Goal: Task Accomplishment & Management: Complete application form

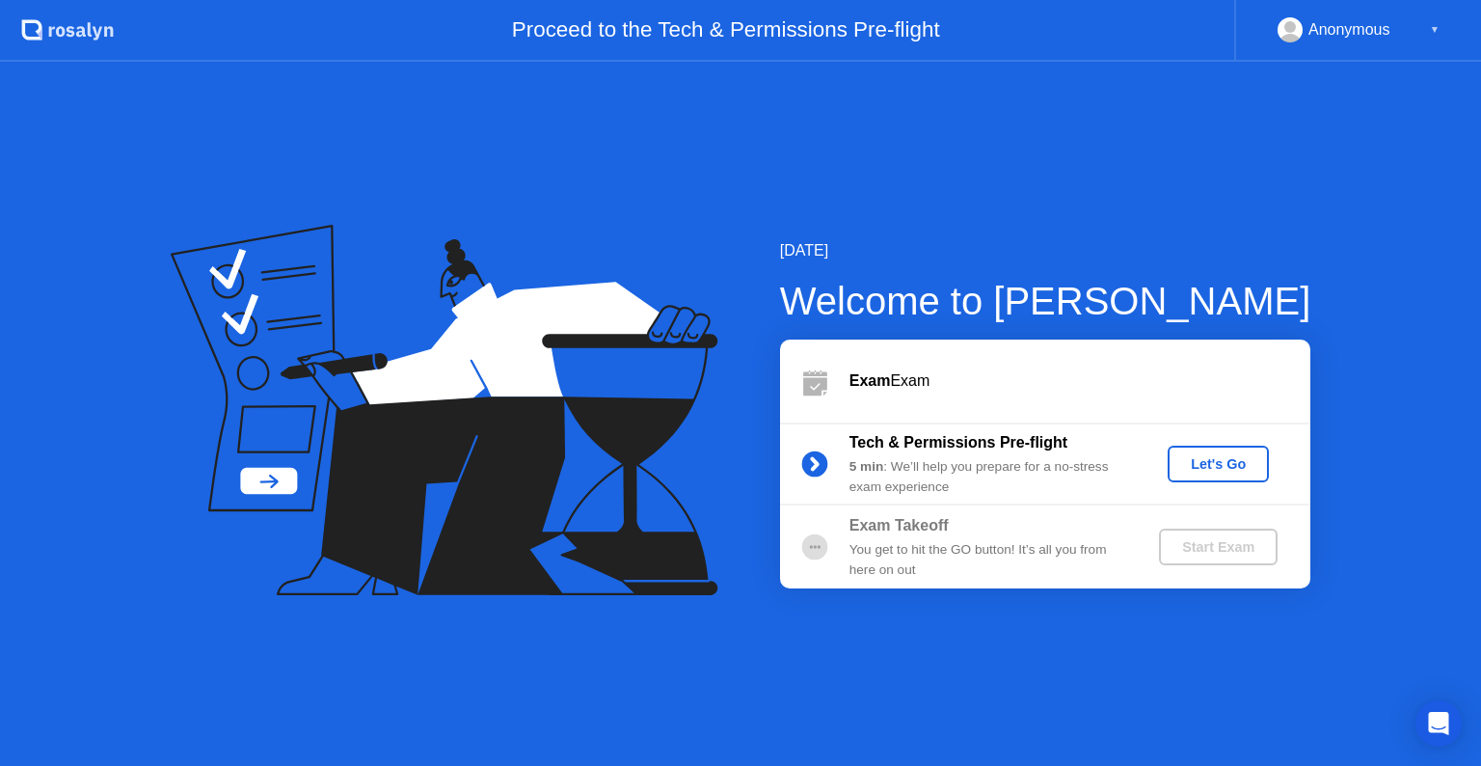
click at [1196, 466] on div "Let's Go" at bounding box center [1219, 463] width 86 height 15
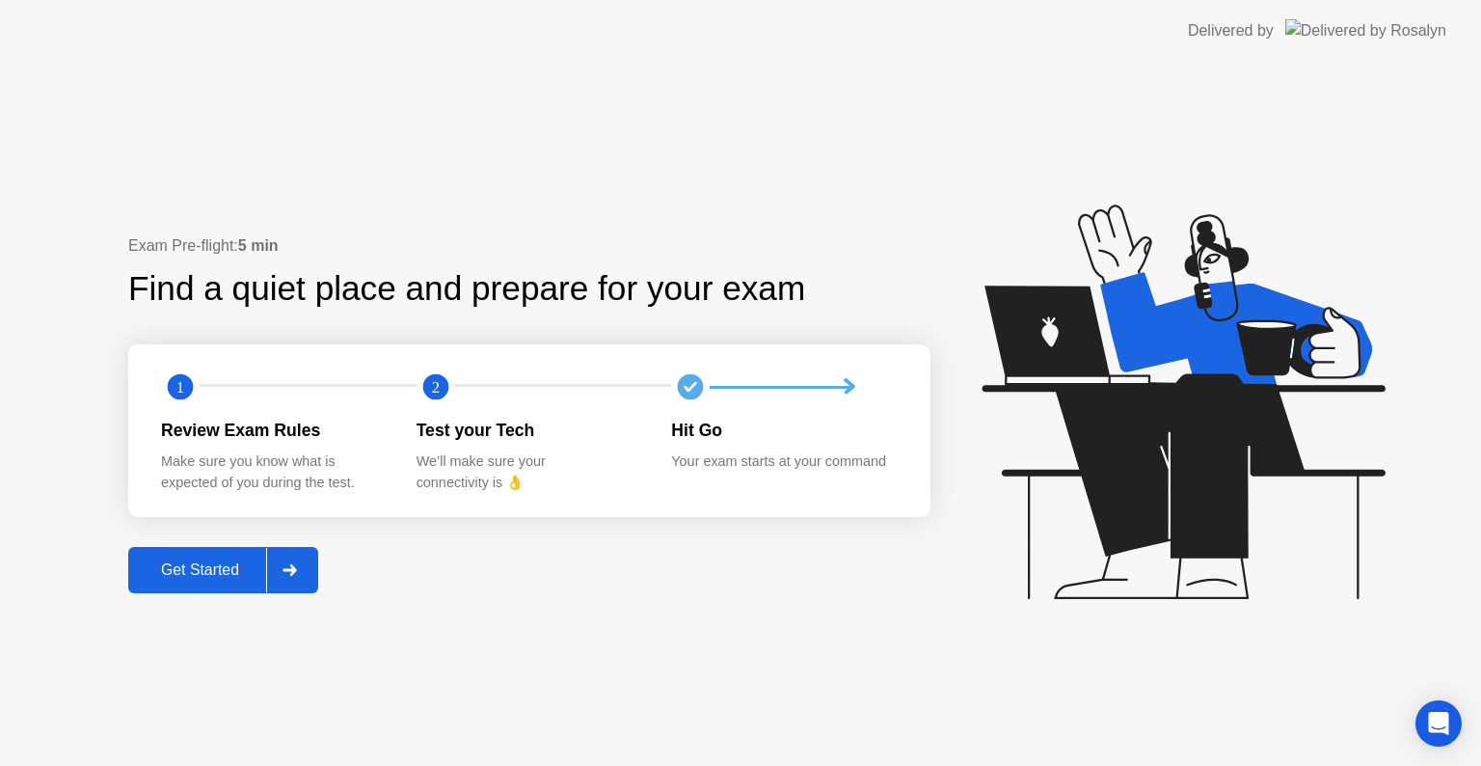
click at [240, 579] on div "Get Started" at bounding box center [200, 569] width 132 height 17
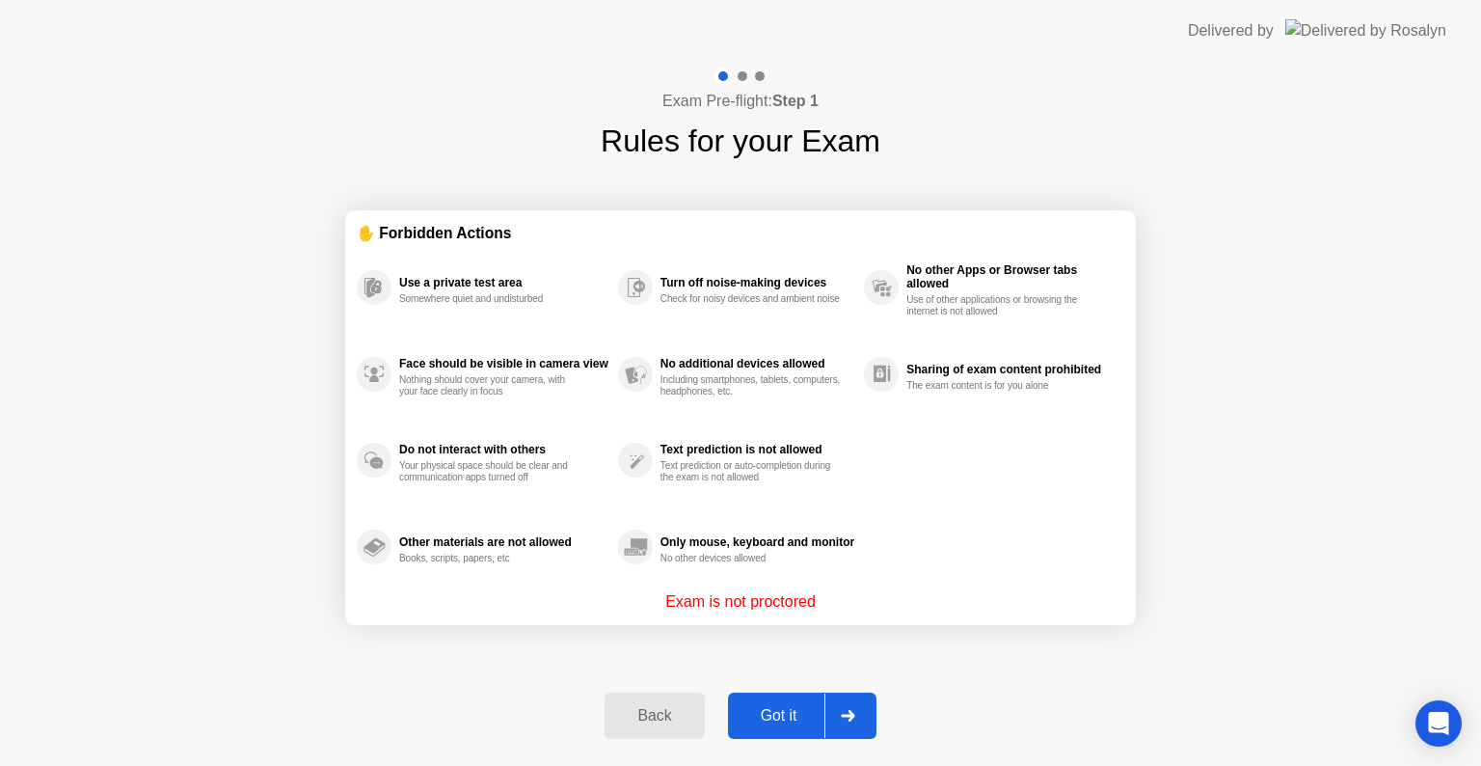
click at [759, 702] on button "Got it" at bounding box center [802, 715] width 149 height 46
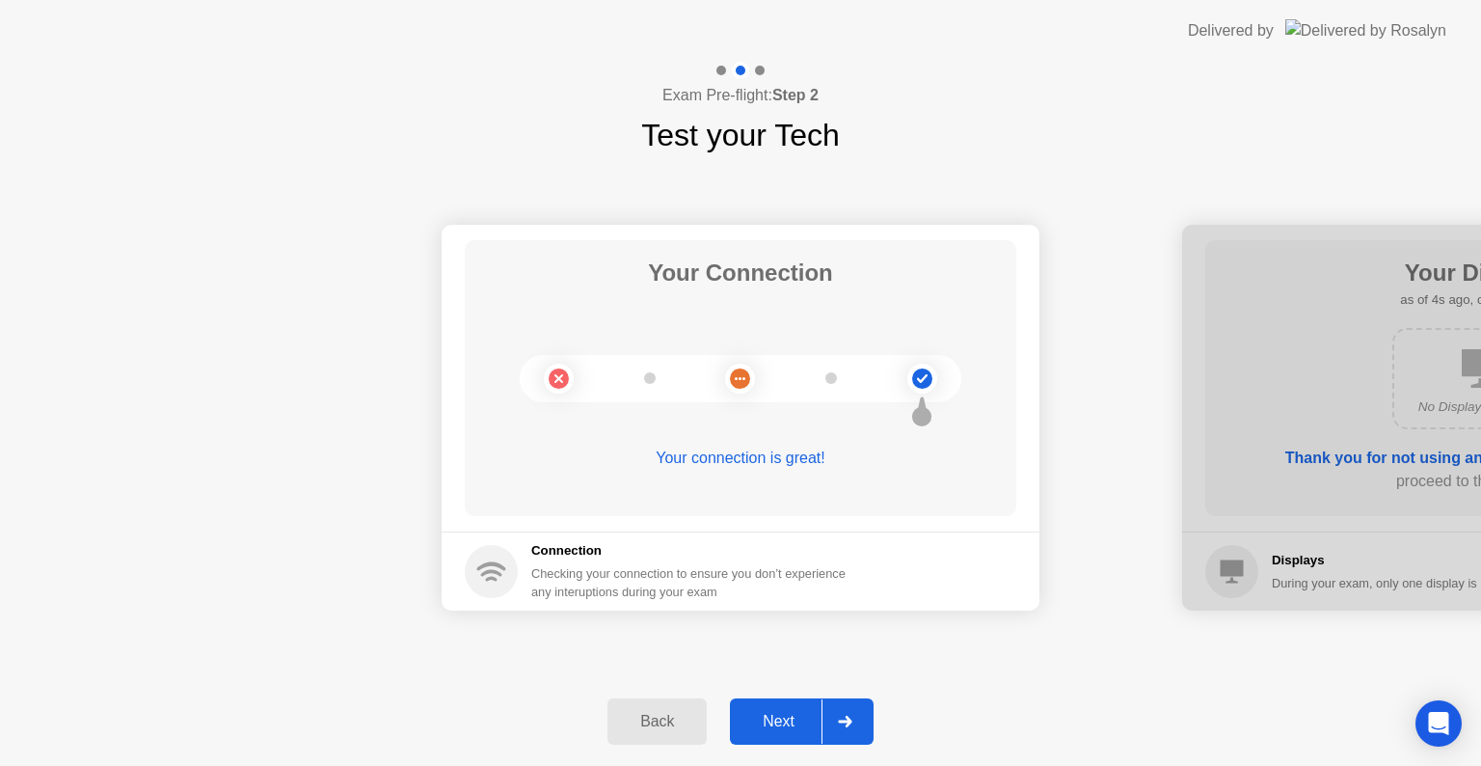
click at [800, 713] on div "Next" at bounding box center [779, 721] width 86 height 17
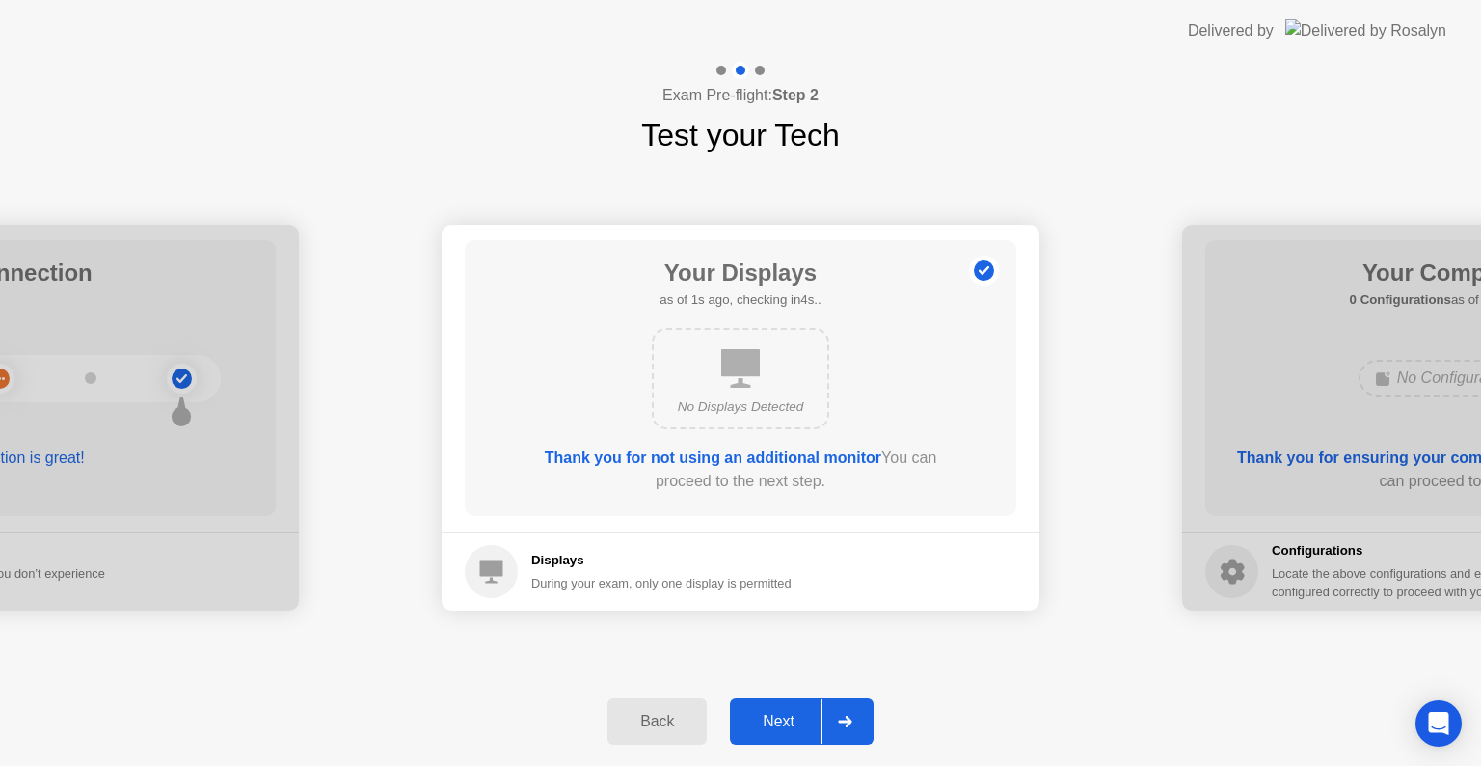
click at [800, 713] on div "Next" at bounding box center [779, 721] width 86 height 17
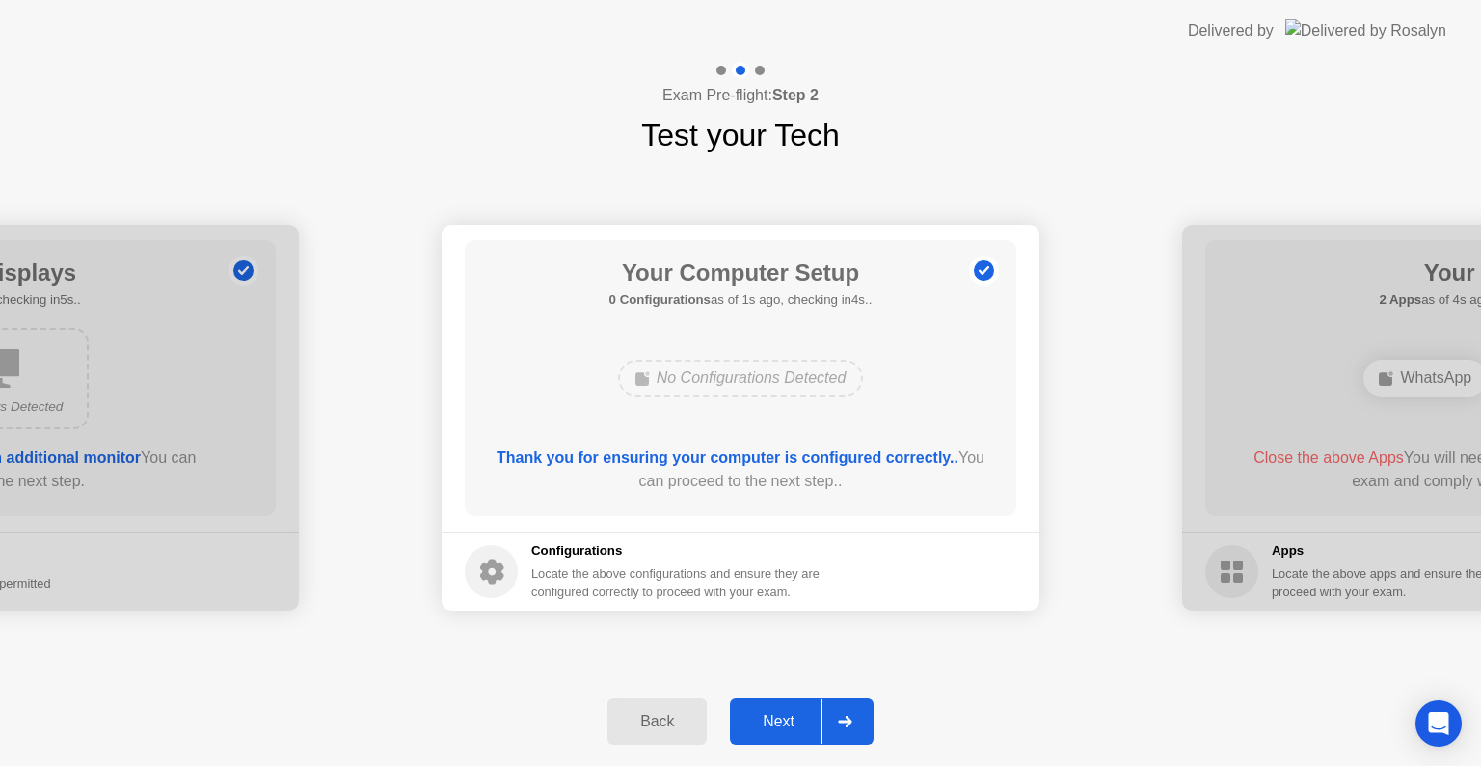
click at [800, 713] on div "Next" at bounding box center [779, 721] width 86 height 17
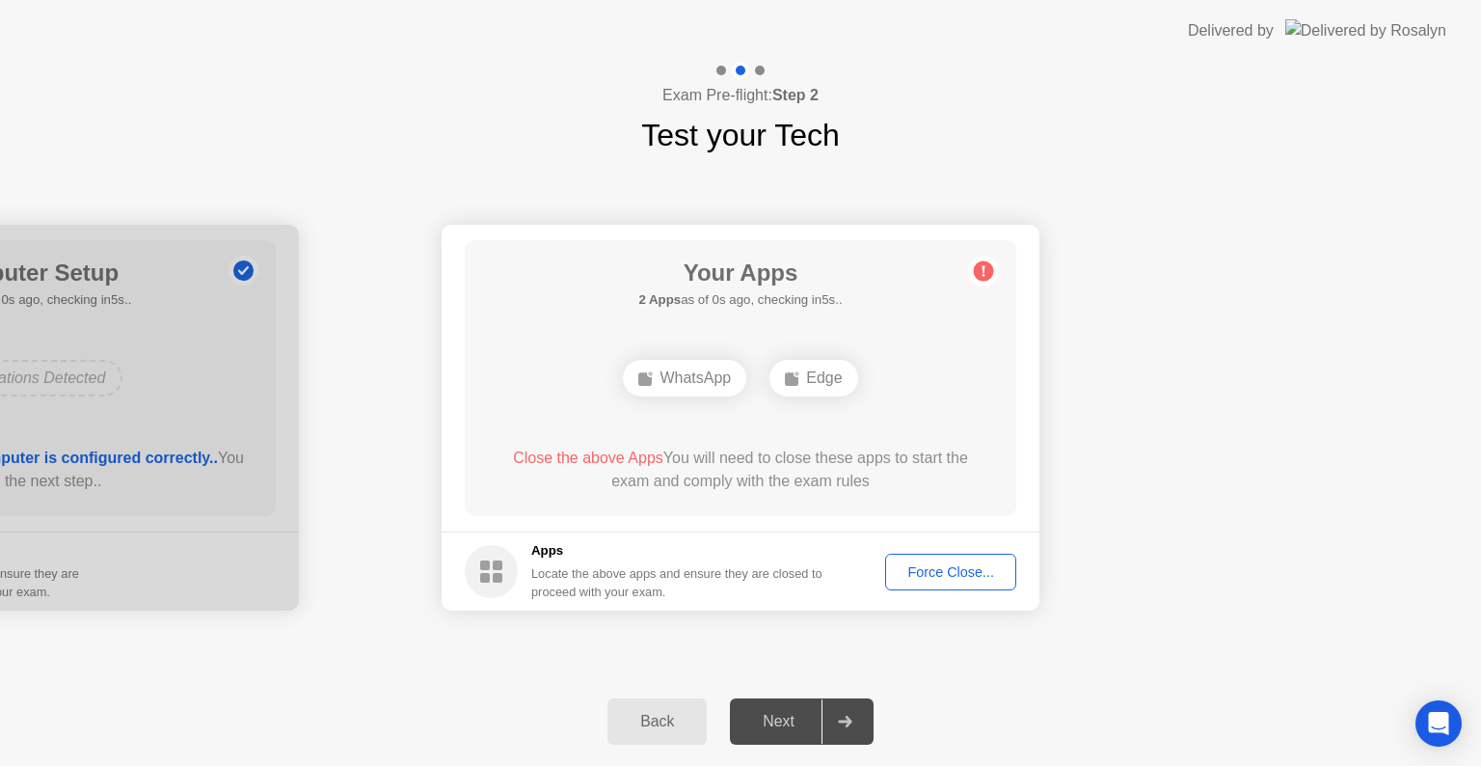
click at [935, 564] on div "Force Close..." at bounding box center [951, 571] width 118 height 15
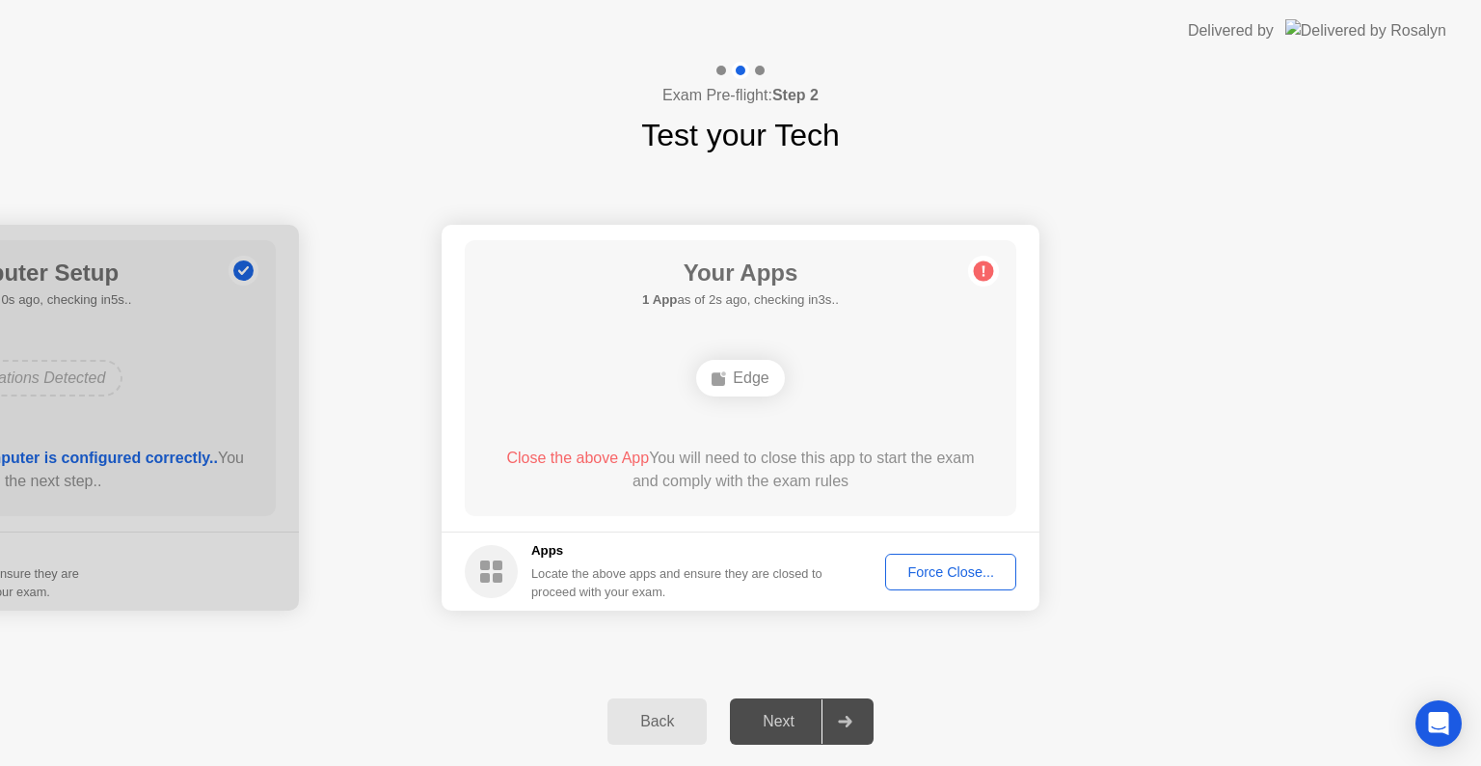
click at [930, 584] on button "Force Close..." at bounding box center [950, 572] width 131 height 37
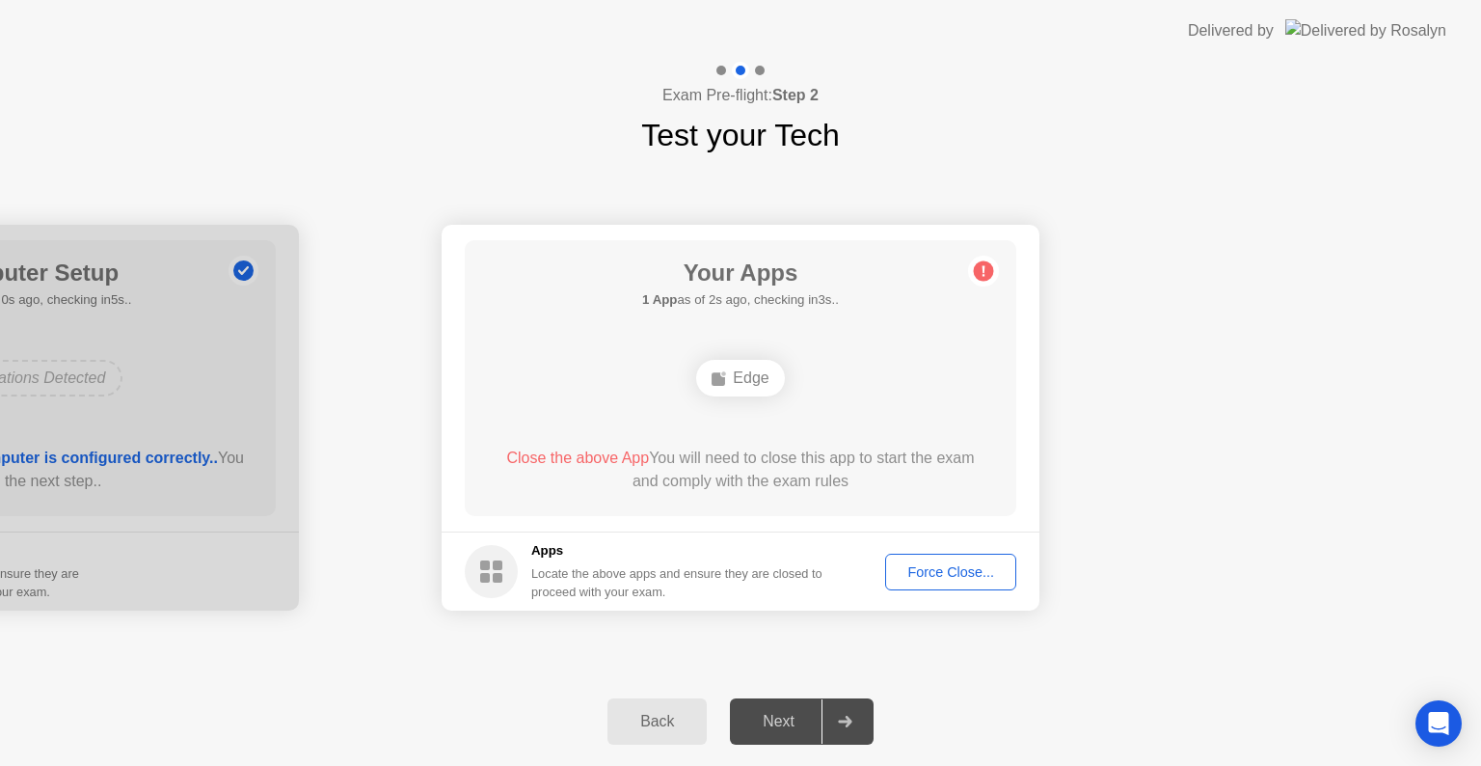
click at [968, 573] on div "Force Close..." at bounding box center [951, 571] width 118 height 15
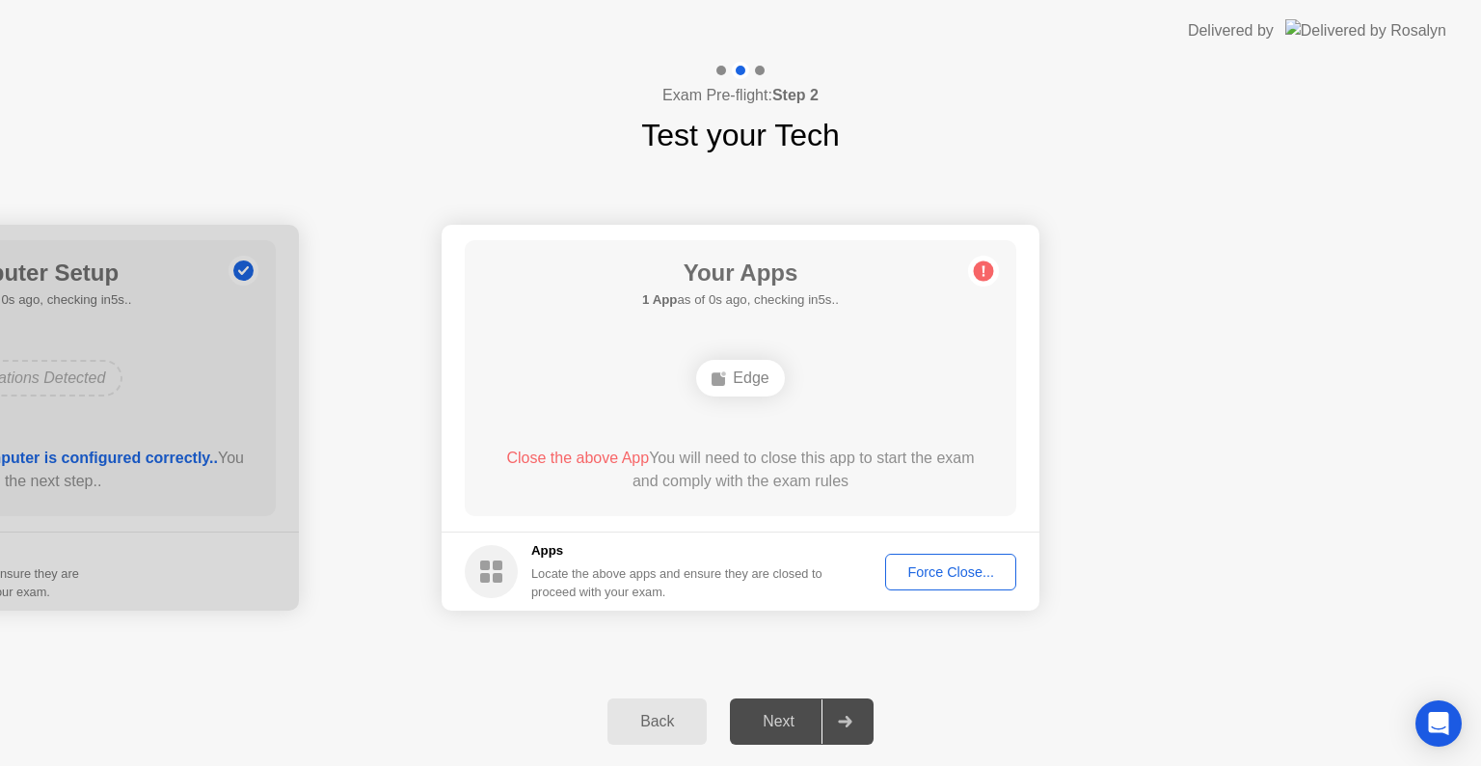
click at [923, 564] on div "Force Close..." at bounding box center [951, 571] width 118 height 15
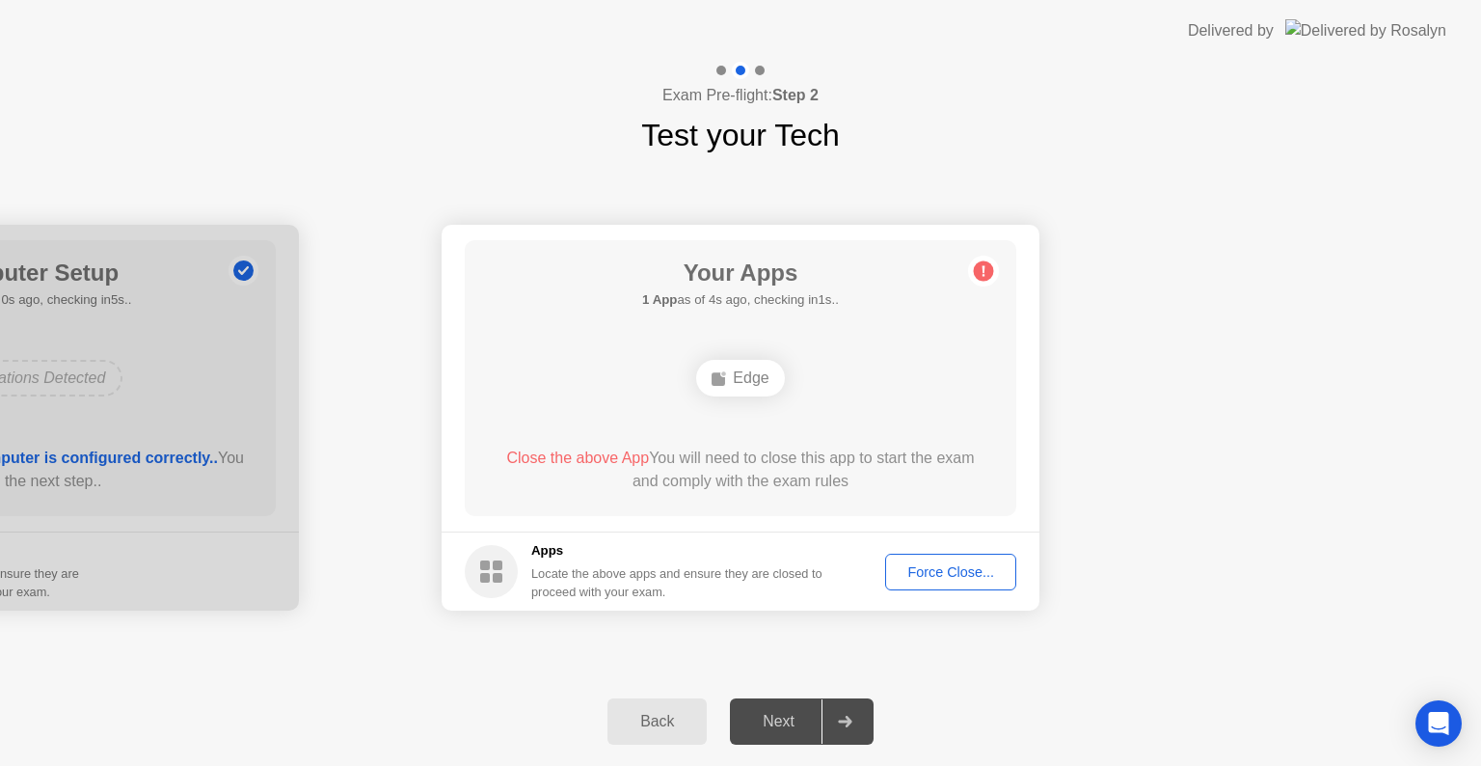
click at [939, 559] on button "Force Close..." at bounding box center [950, 572] width 131 height 37
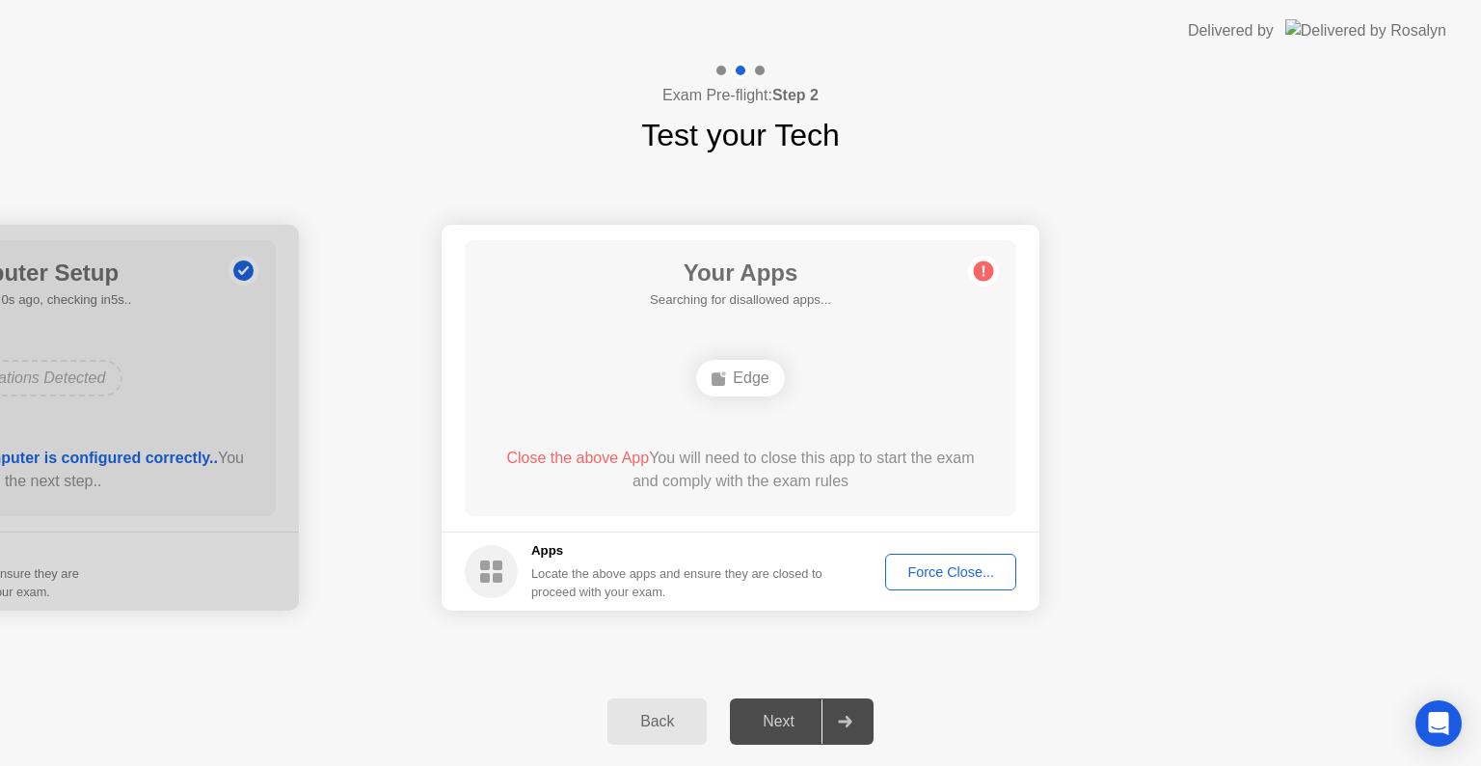
click at [929, 554] on button "Force Close..." at bounding box center [950, 572] width 131 height 37
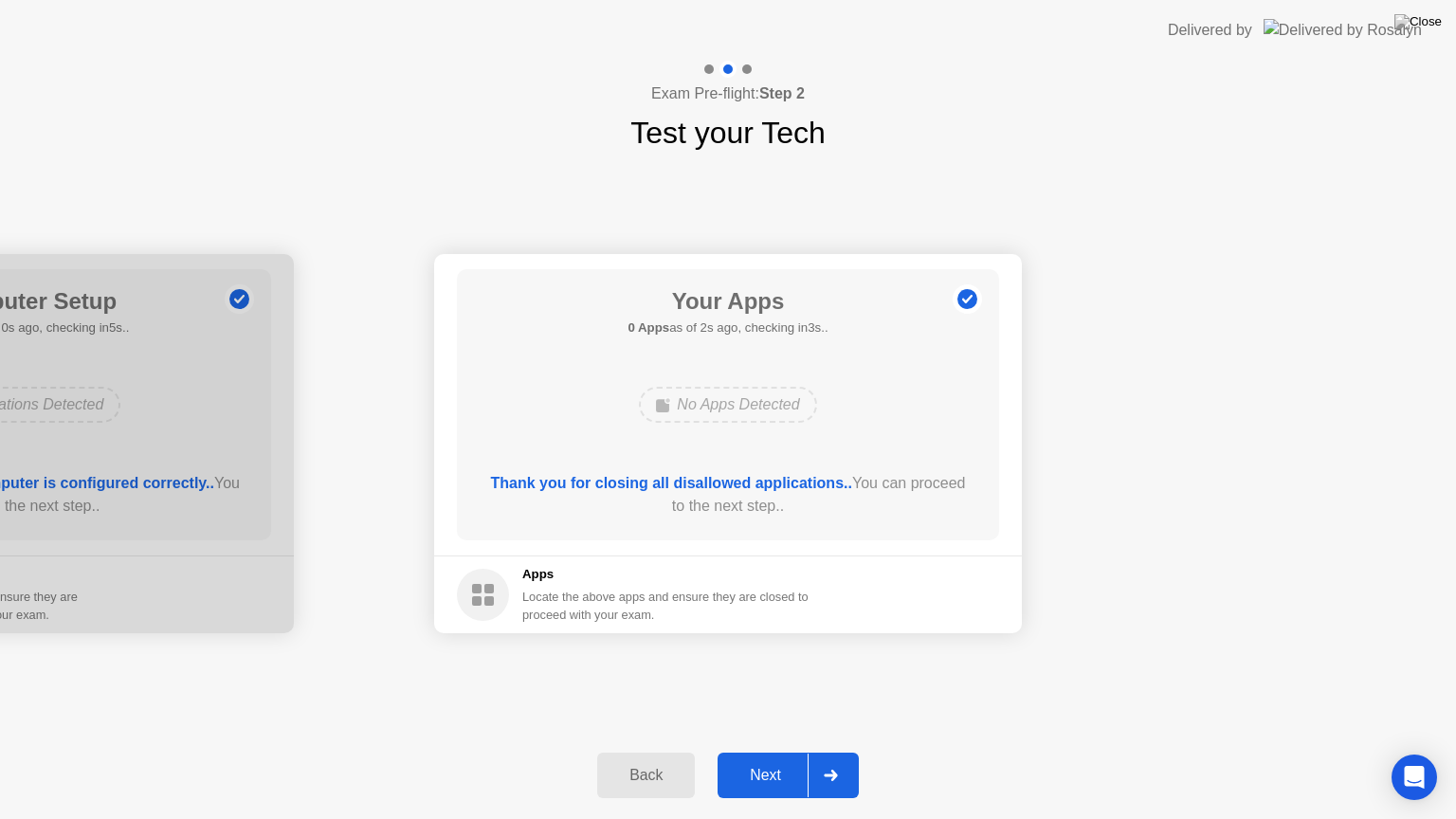
click at [764, 752] on div "Next" at bounding box center [766, 775] width 85 height 17
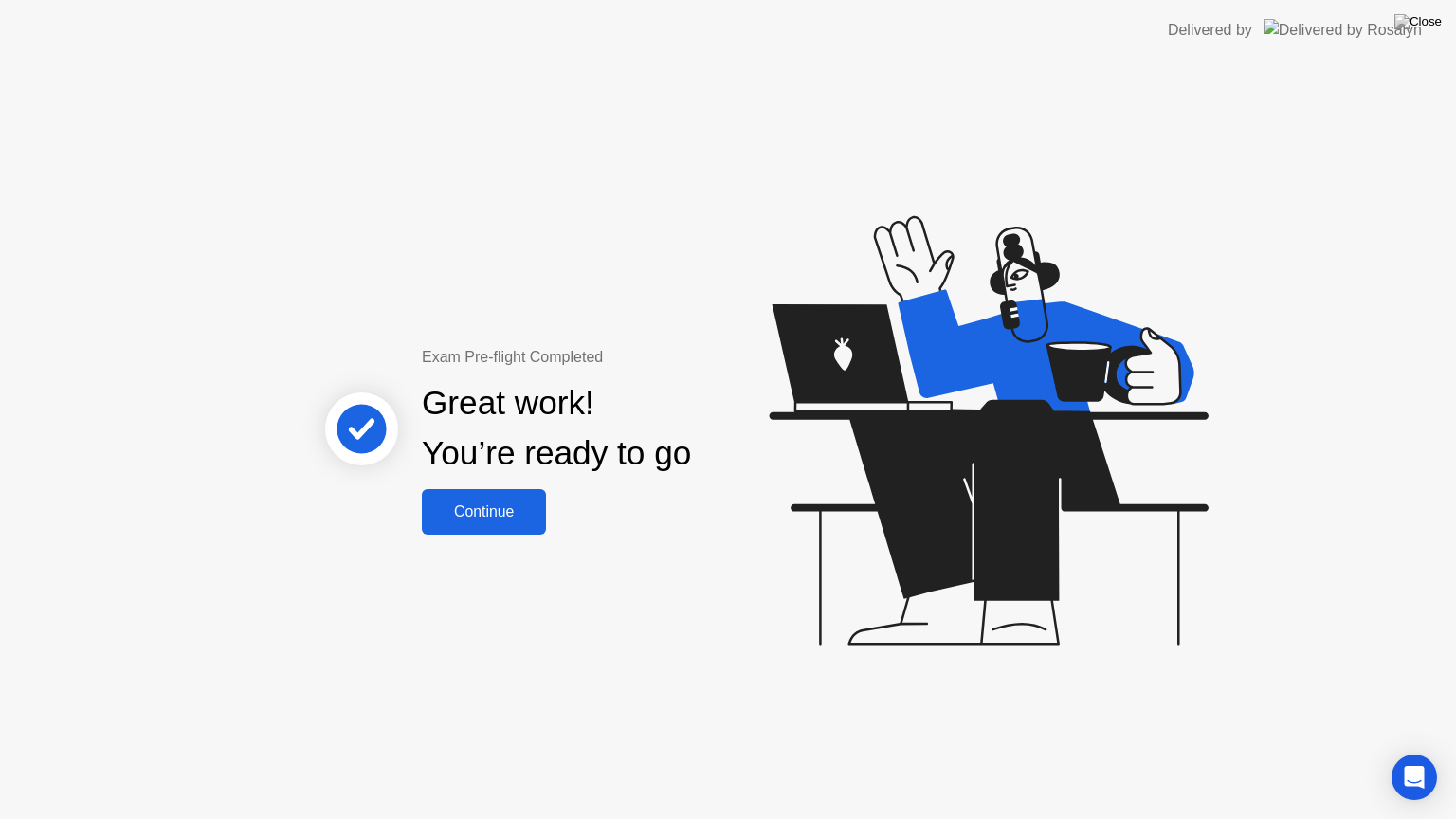
click at [512, 520] on div "Continue" at bounding box center [484, 511] width 113 height 17
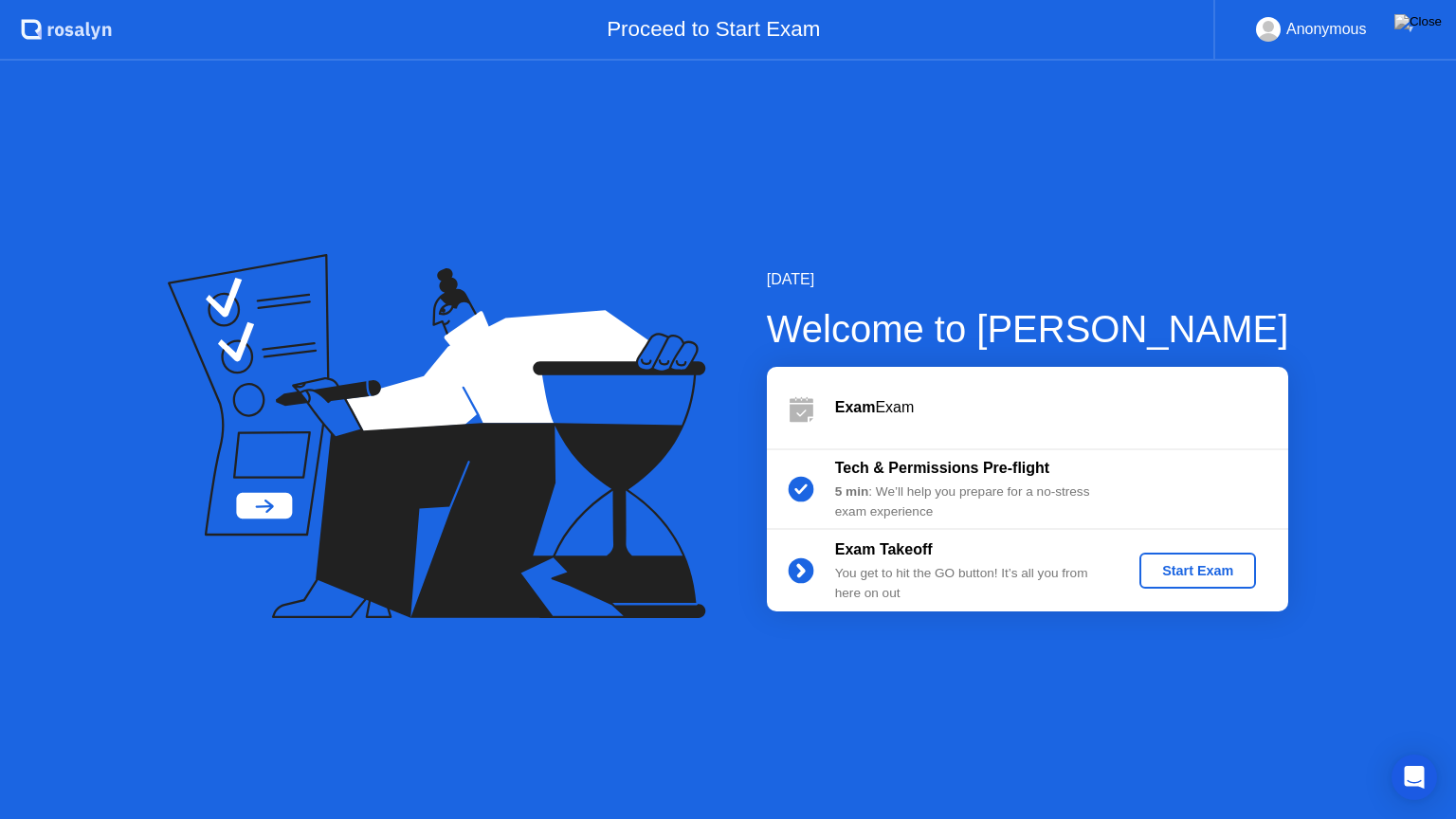
click at [1210, 578] on div "Start Exam" at bounding box center [1197, 570] width 101 height 15
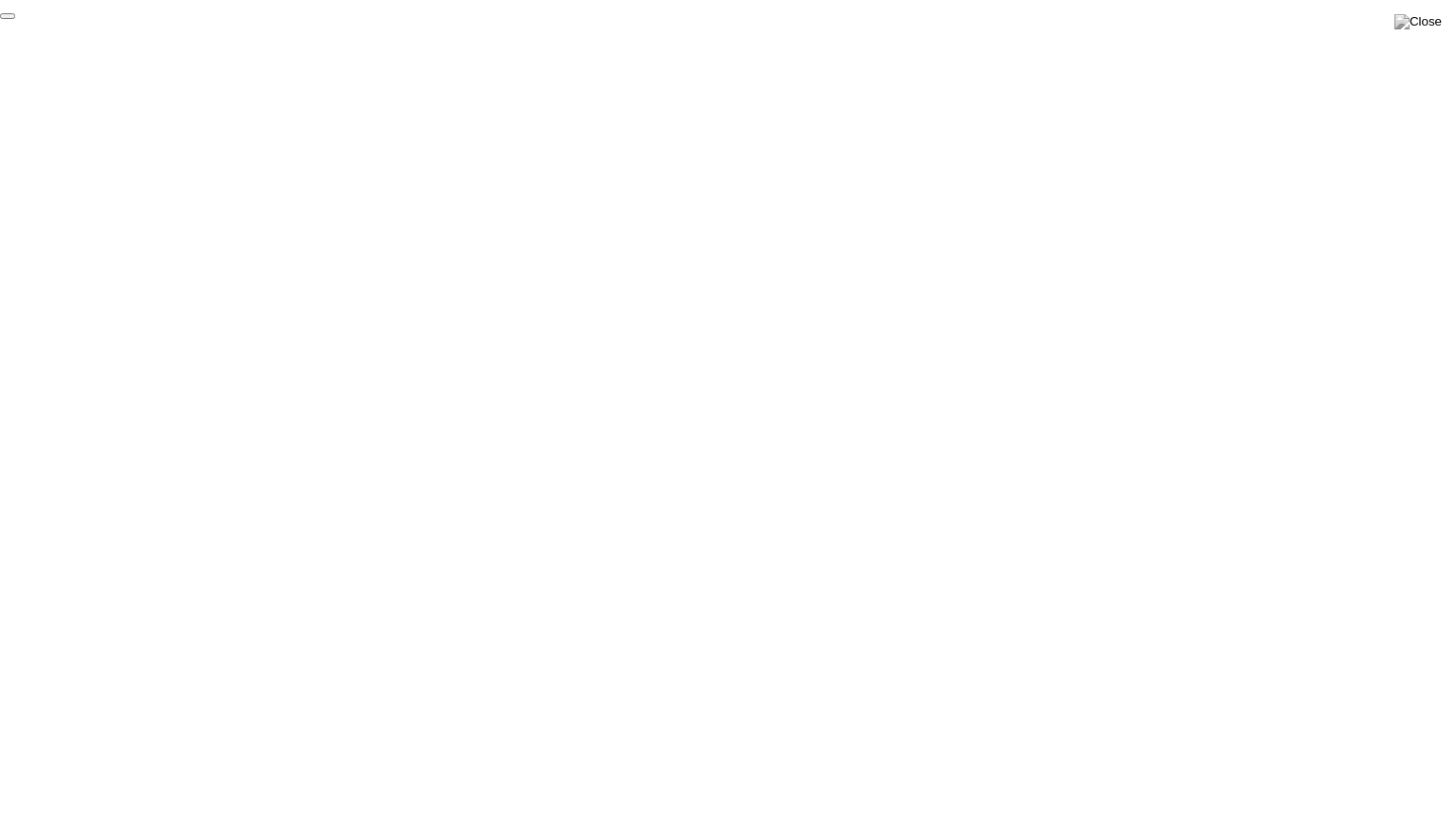
click div "End Proctoring Session"
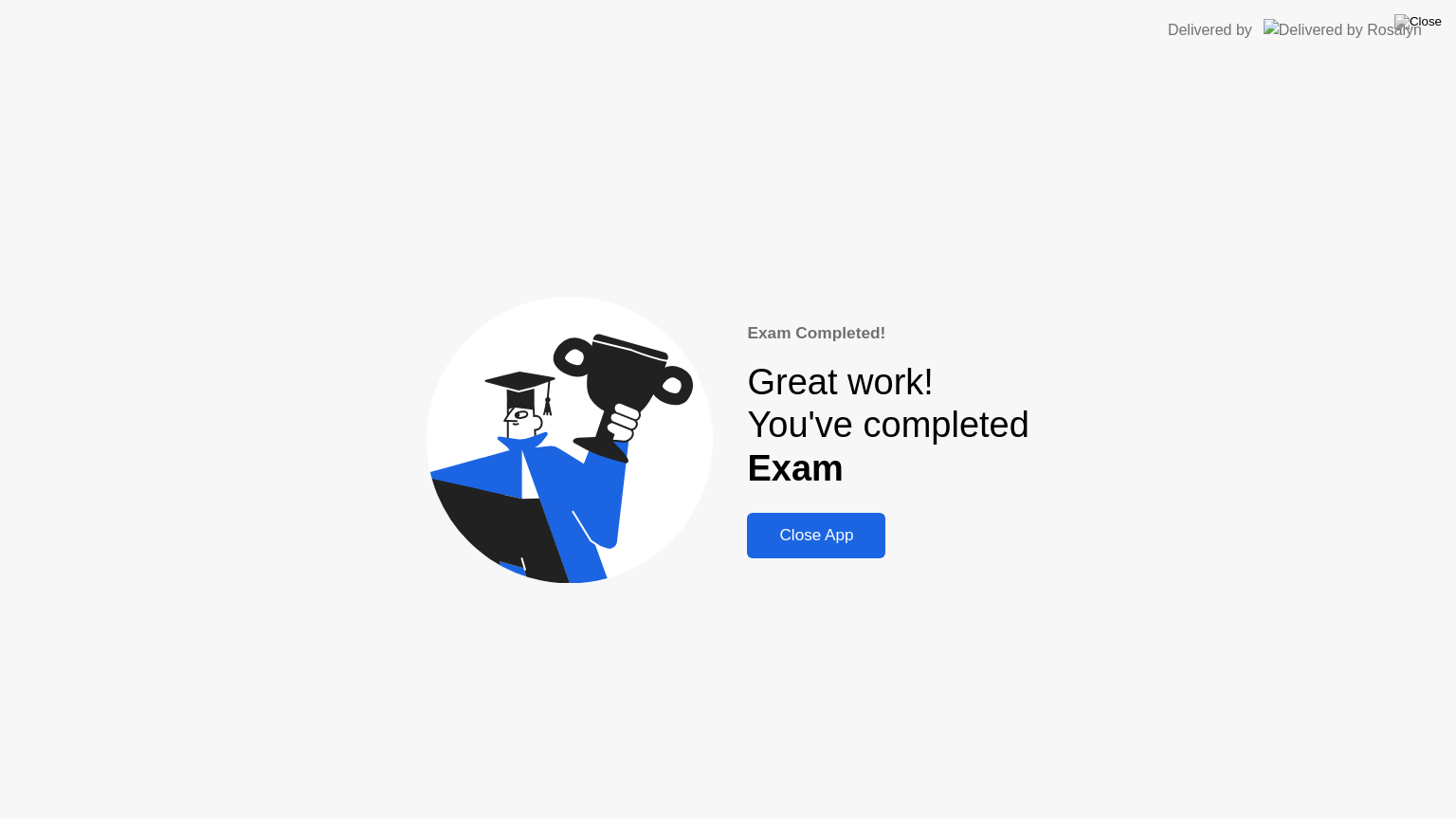
click at [780, 529] on div "Close App" at bounding box center [816, 535] width 127 height 19
